Goal: Complete application form

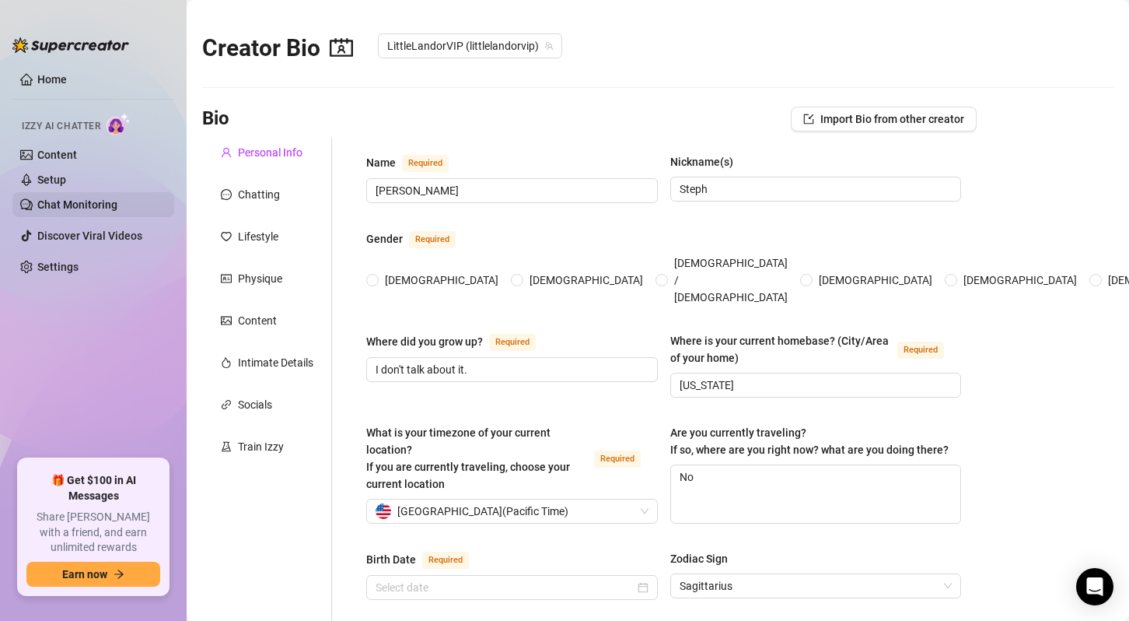
type input "[PERSON_NAME]"
type input "Steph"
type input "I don't talk about it."
type input "[US_STATE]"
type textarea "No"
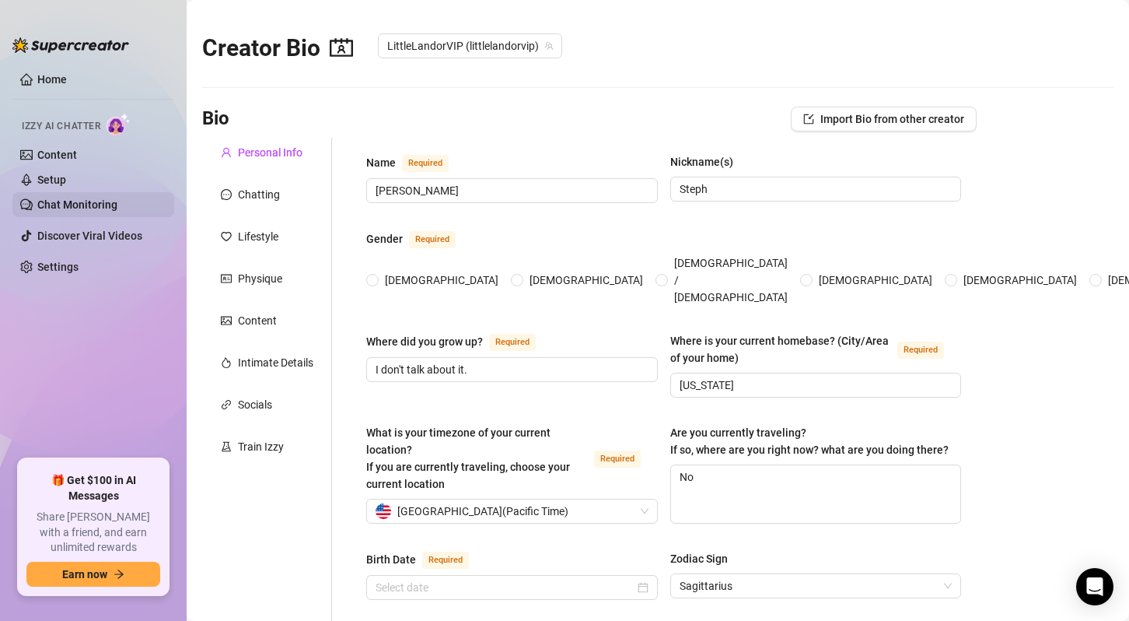
type input "Straight"
type input "Single"
type input "I don't talk about it"
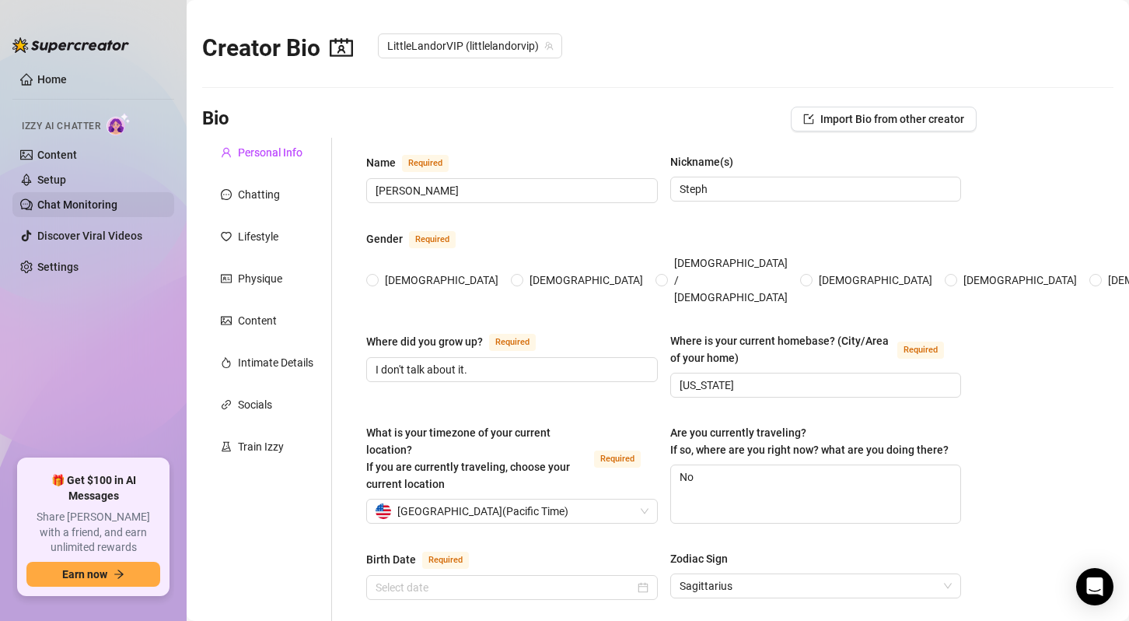
type input "Full Time Content Creator"
type input "I don't talk about it"
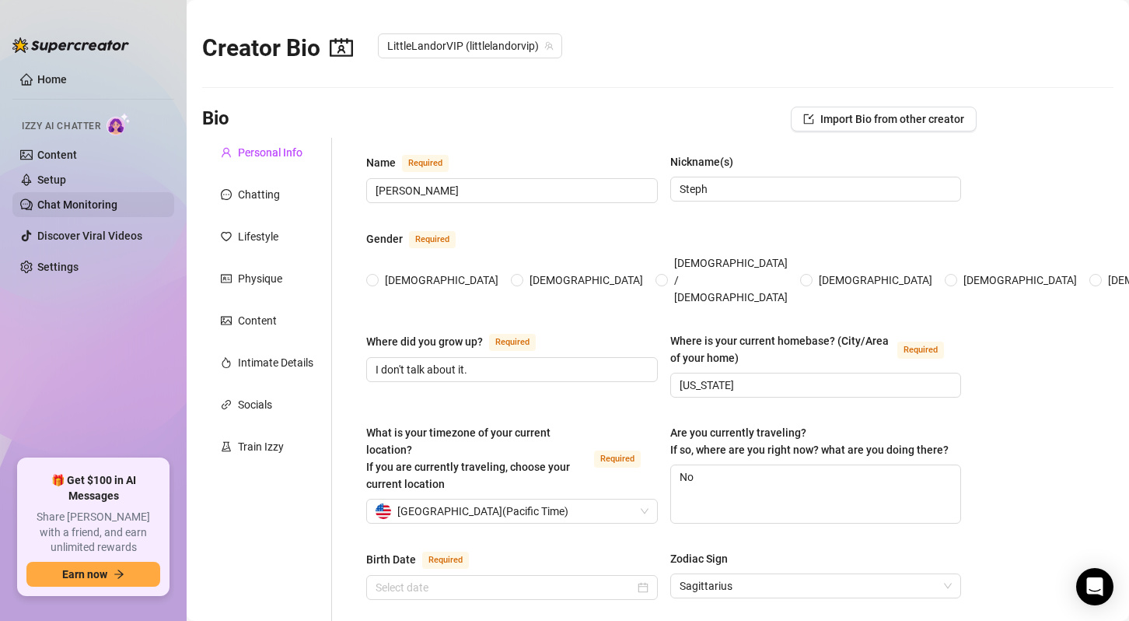
type textarea "Travel the world, grow my brand, and live life on my own terms 💅✨"
type textarea "Got pulled over in a Pikachu onesie and the cop asked for a selfie 😜"
type textarea "I have the perfect Pikachu impression!"
type textarea "I’m tiny but don’t underestimate me 😏"
radio input "true"
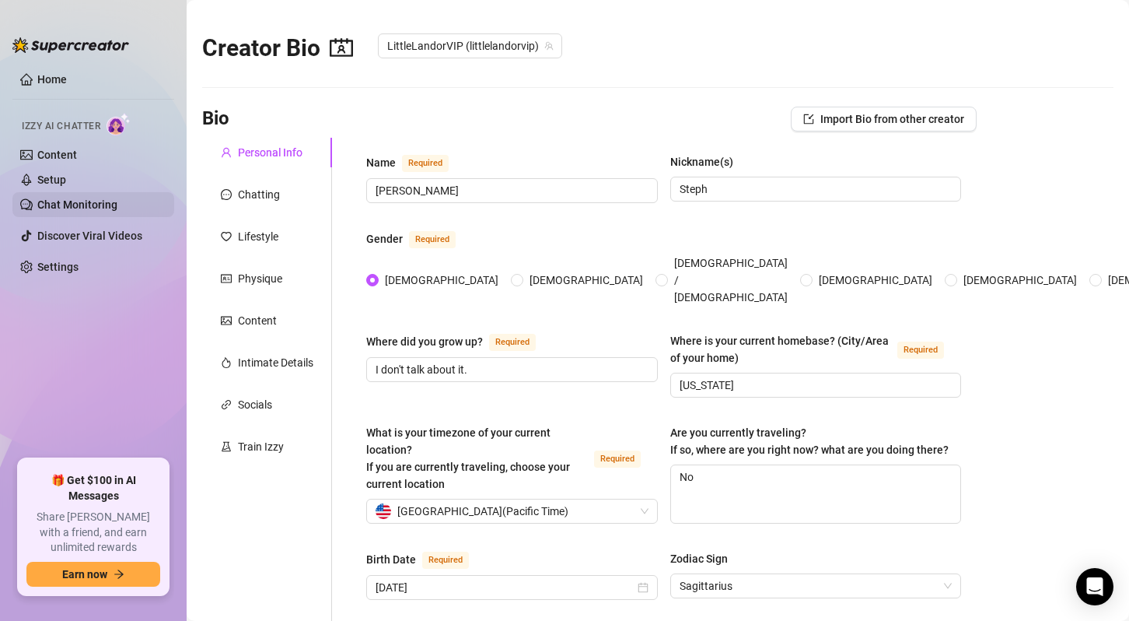
type input "[DATE]"
click at [279, 196] on div "Chatting" at bounding box center [267, 195] width 130 height 30
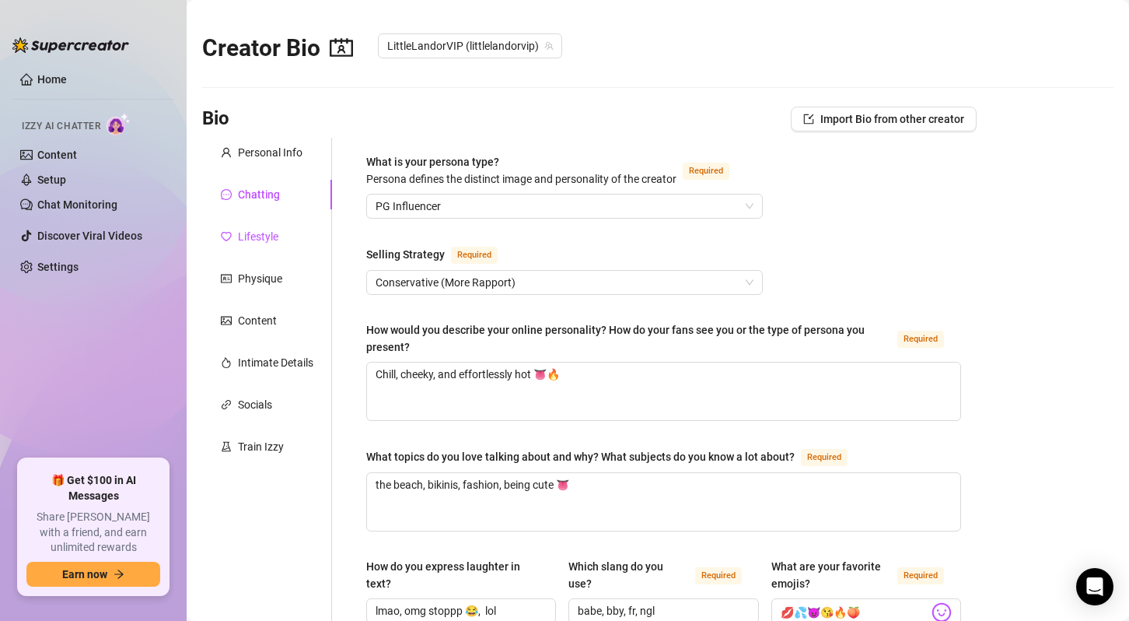
click at [265, 243] on div "Lifestyle" at bounding box center [258, 236] width 40 height 17
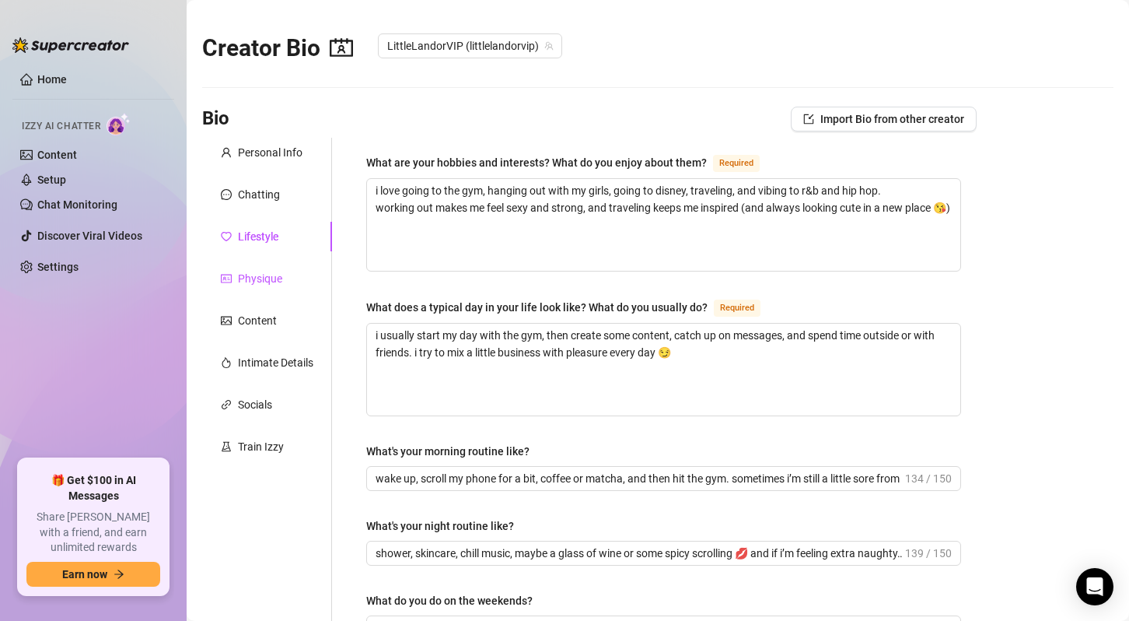
click at [267, 271] on div "Physique" at bounding box center [260, 278] width 44 height 17
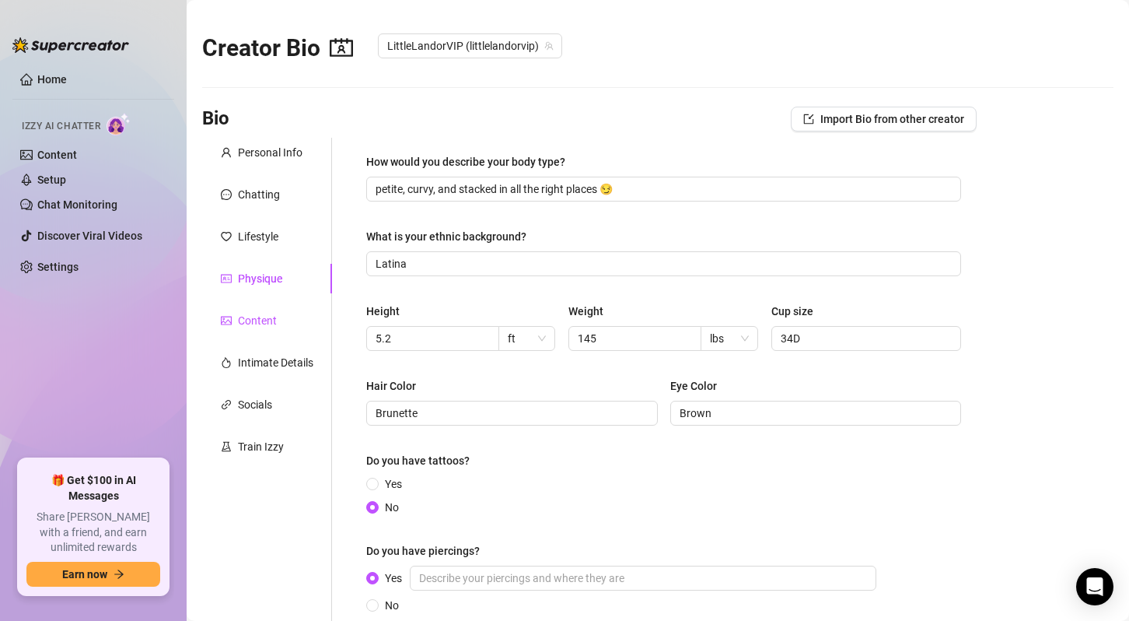
click at [261, 321] on div "Content" at bounding box center [257, 320] width 39 height 17
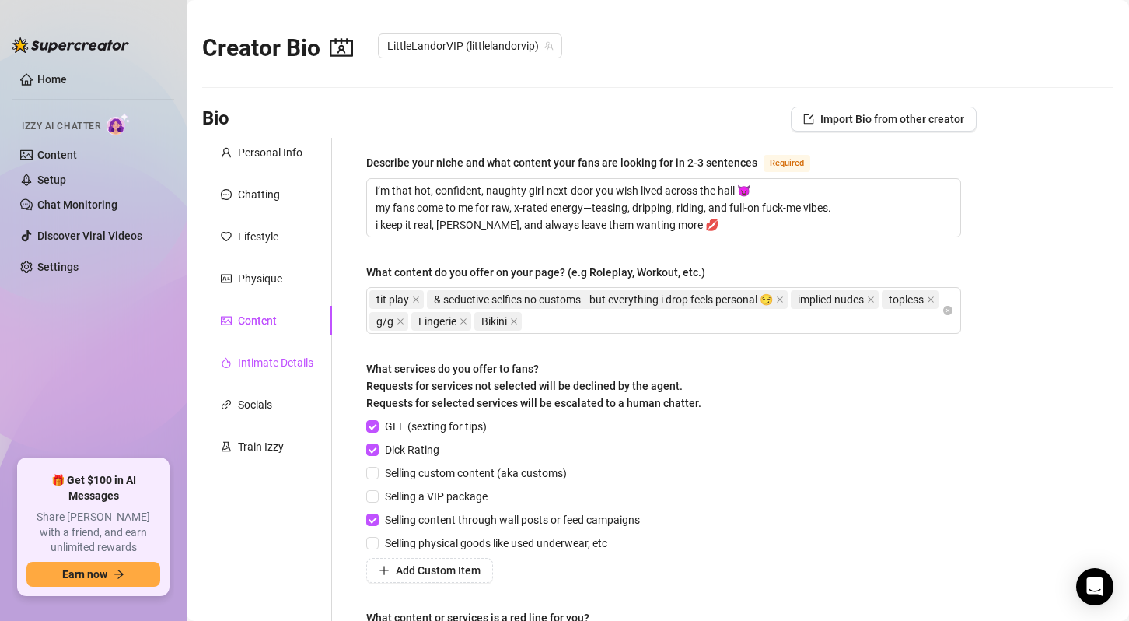
click at [269, 357] on div "Intimate Details" at bounding box center [275, 362] width 75 height 17
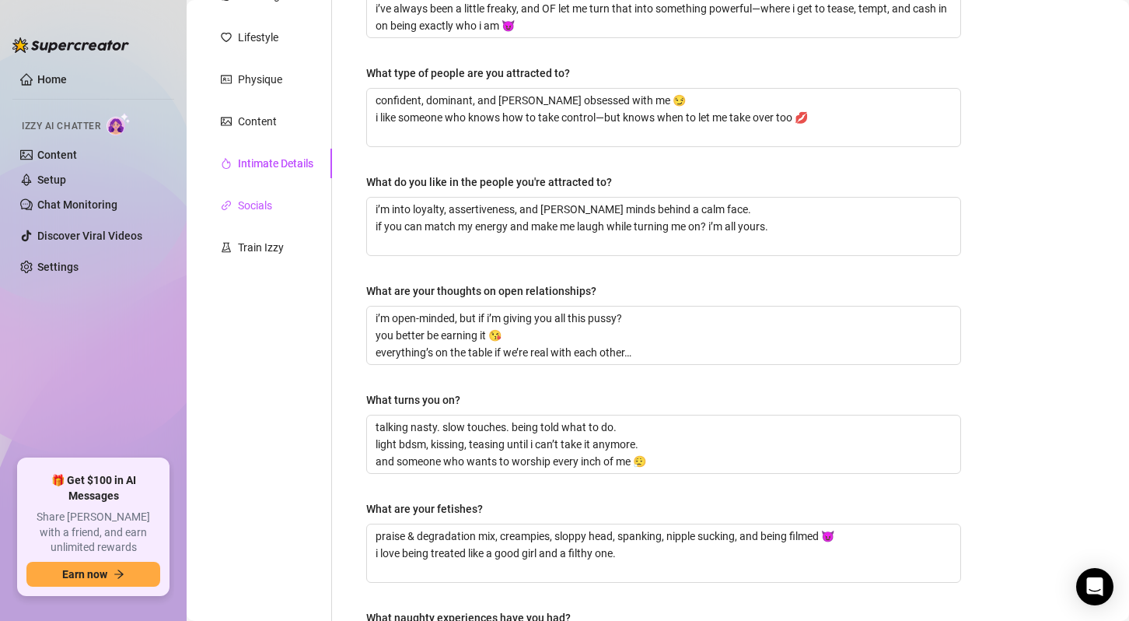
click at [261, 212] on div "Socials" at bounding box center [255, 205] width 34 height 17
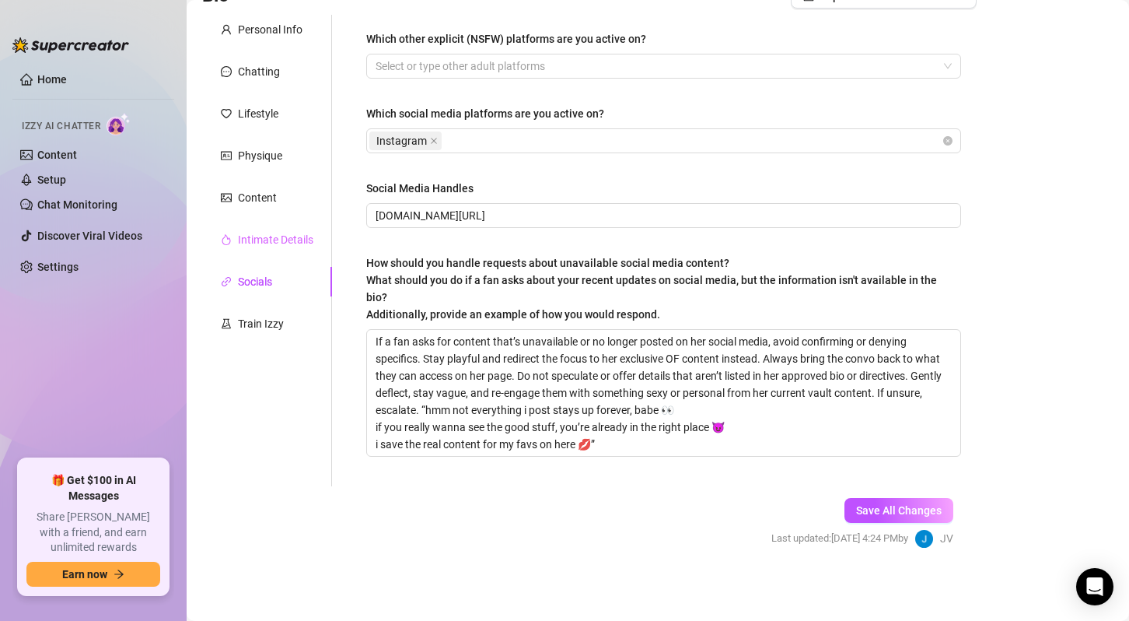
scroll to position [124, 0]
click at [266, 324] on div "Train Izzy" at bounding box center [261, 322] width 46 height 17
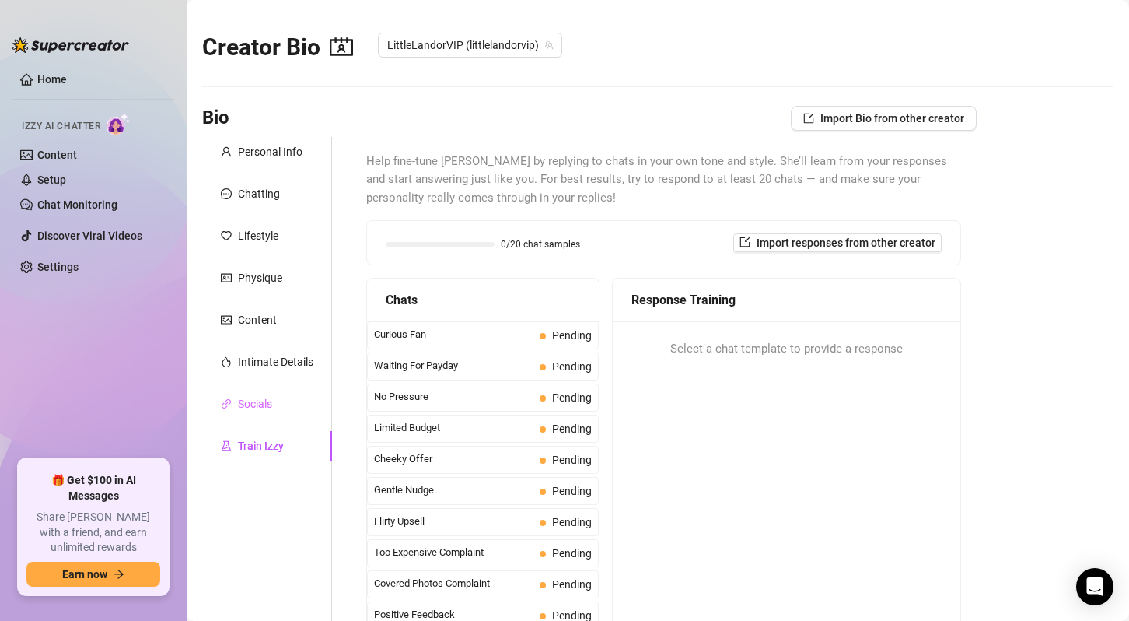
scroll to position [0, 0]
click at [270, 159] on div "Personal Info" at bounding box center [270, 152] width 65 height 17
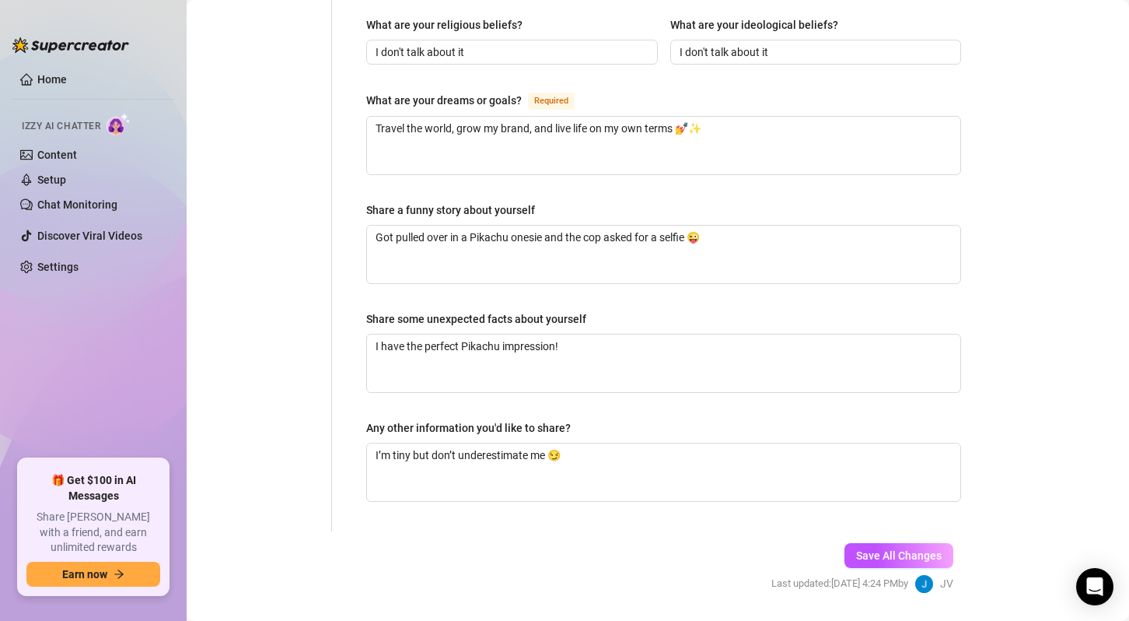
scroll to position [933, 0]
